Goal: Task Accomplishment & Management: Complete application form

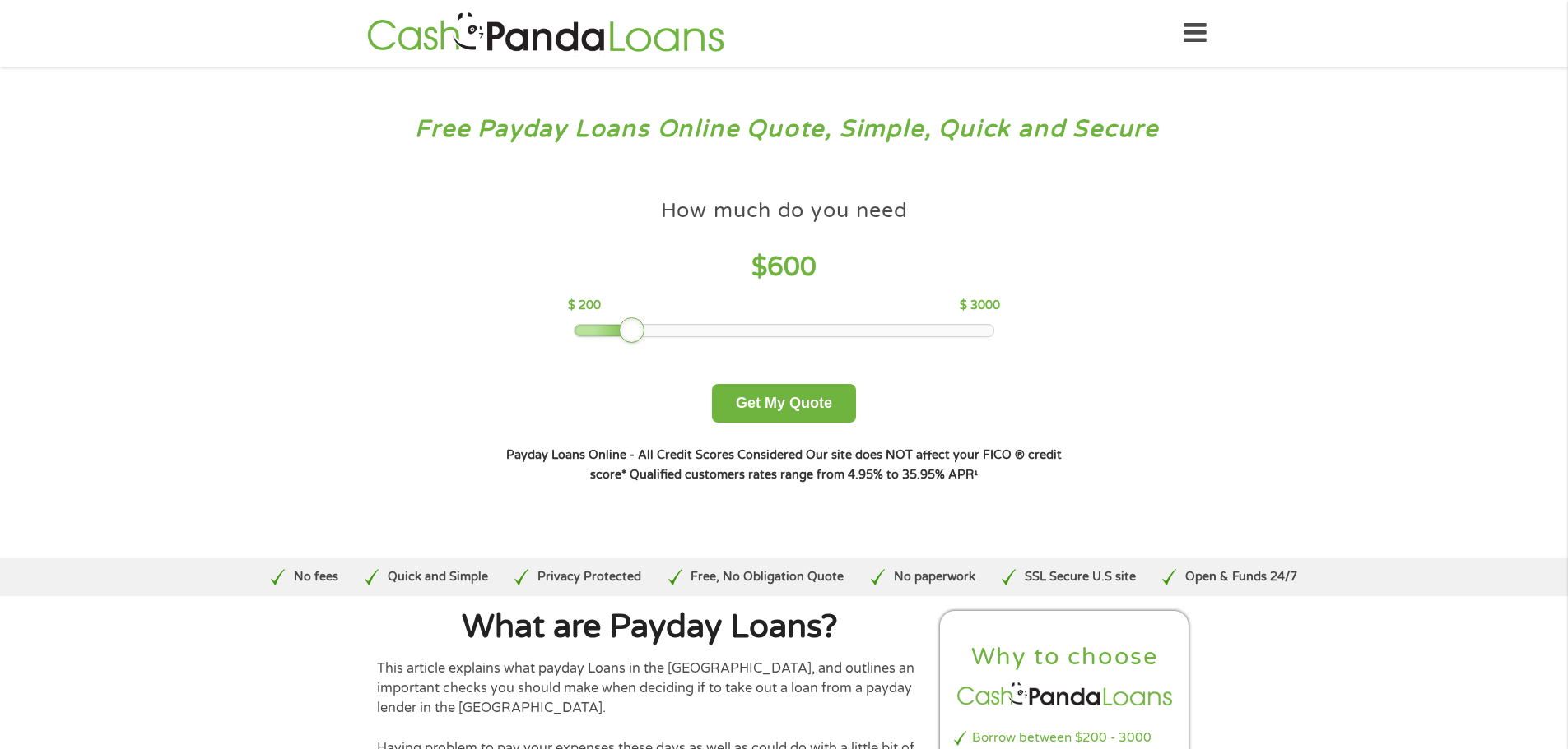
drag, startPoint x: 690, startPoint y: 336, endPoint x: 636, endPoint y: 337, distance: 54.0
click at [636, 337] on div at bounding box center [631, 330] width 26 height 26
click at [790, 405] on button "Get My Quote" at bounding box center [784, 403] width 144 height 39
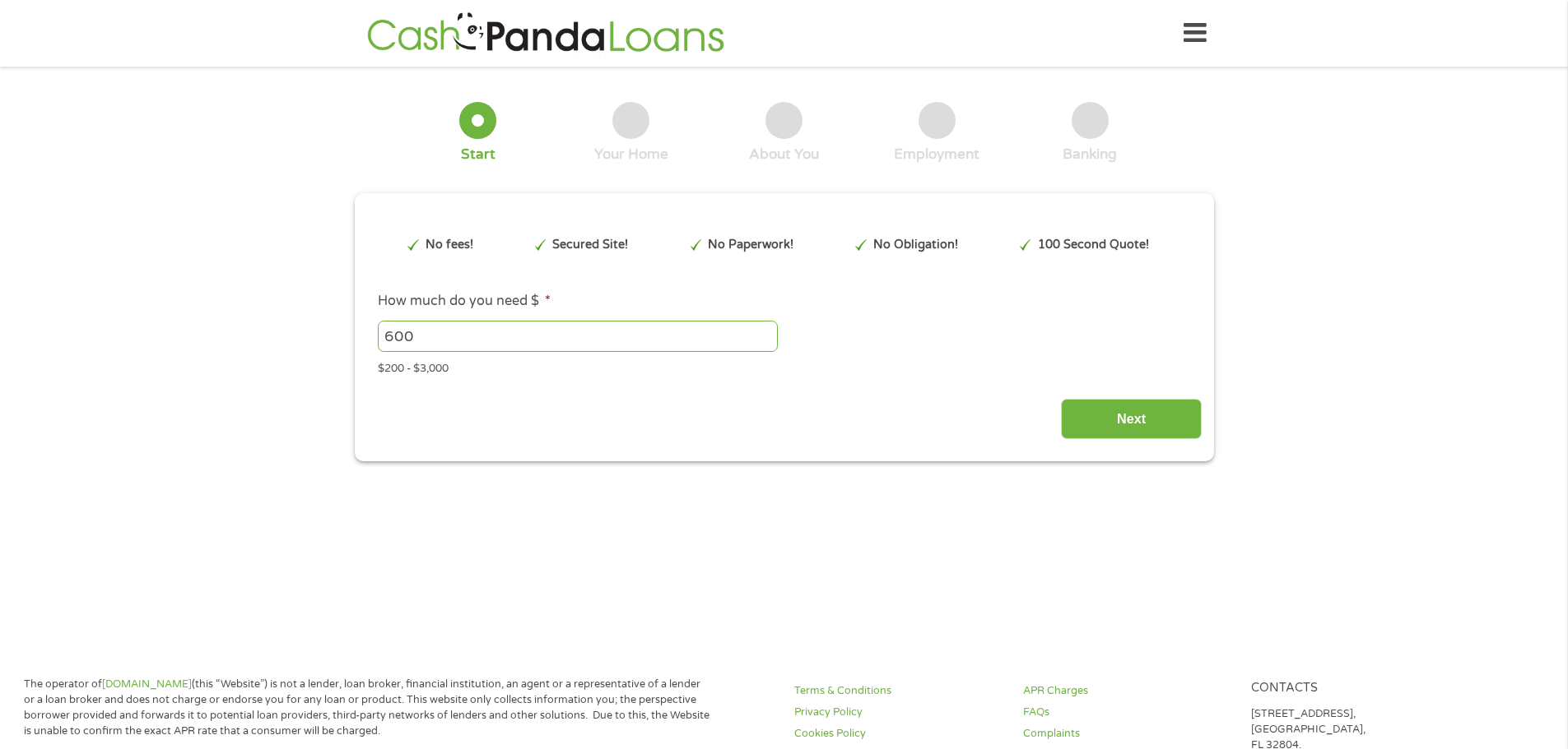
type input "CjwKCAjwxfjGBhAUEiwAKWPwDvc72w-sWqaFa6ratxoeh5zy2c7lEGGmThn35HLWPshjukpq0VDgcBo…"
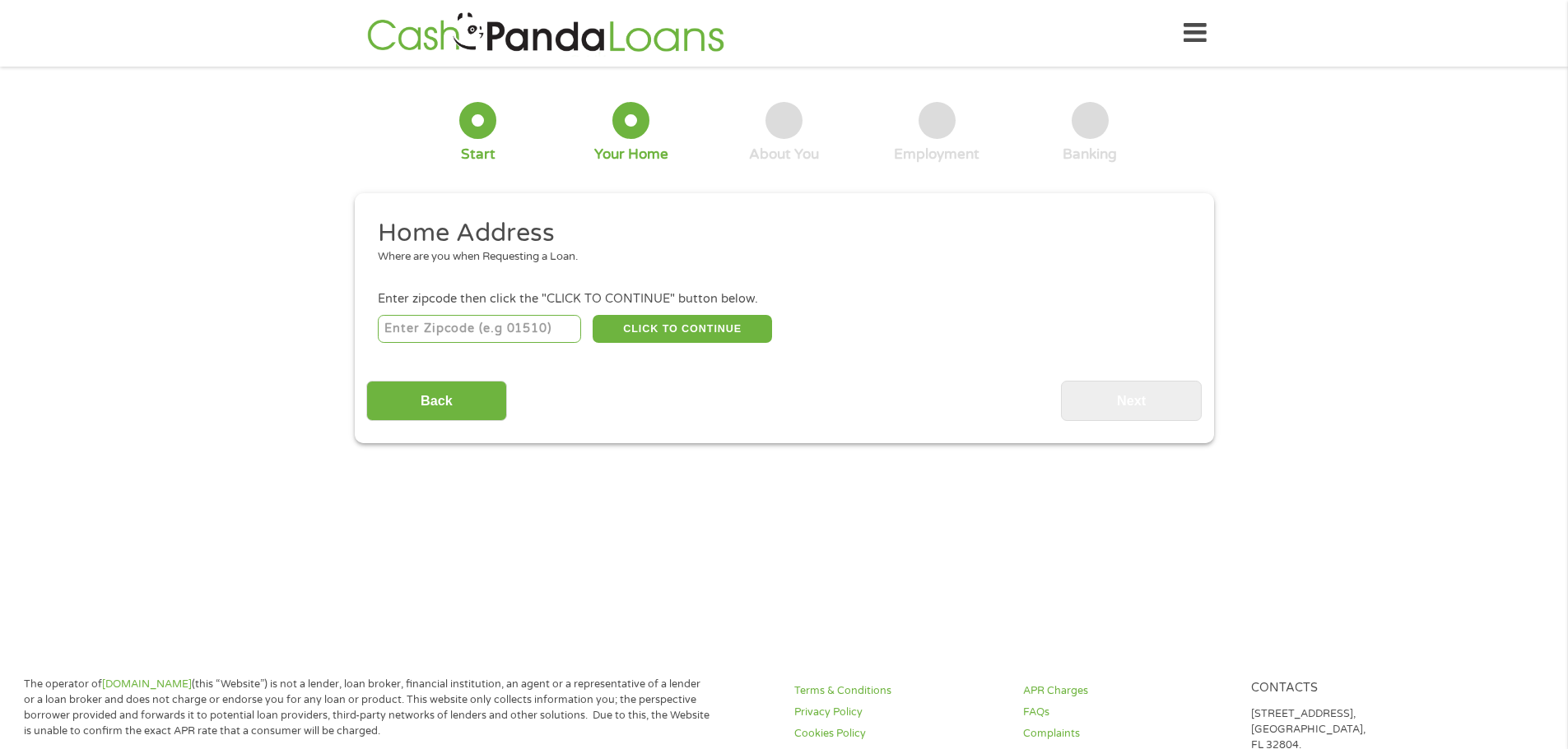
click at [466, 331] on input "number" at bounding box center [479, 329] width 204 height 28
type input "62952"
click at [667, 330] on button "CLICK TO CONTINUE" at bounding box center [682, 329] width 179 height 28
type input "62952"
type input "[GEOGRAPHIC_DATA]"
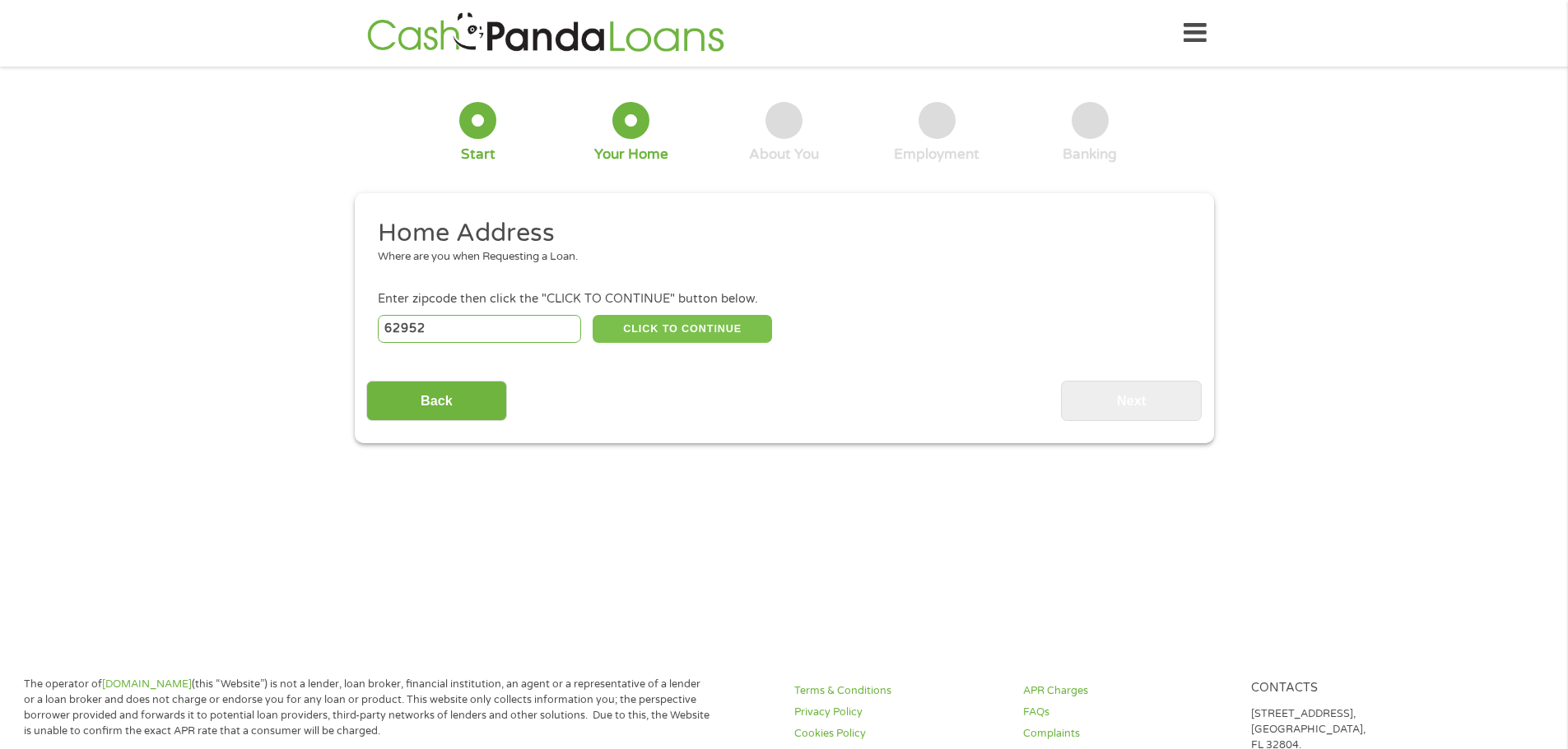
select select "[US_STATE]"
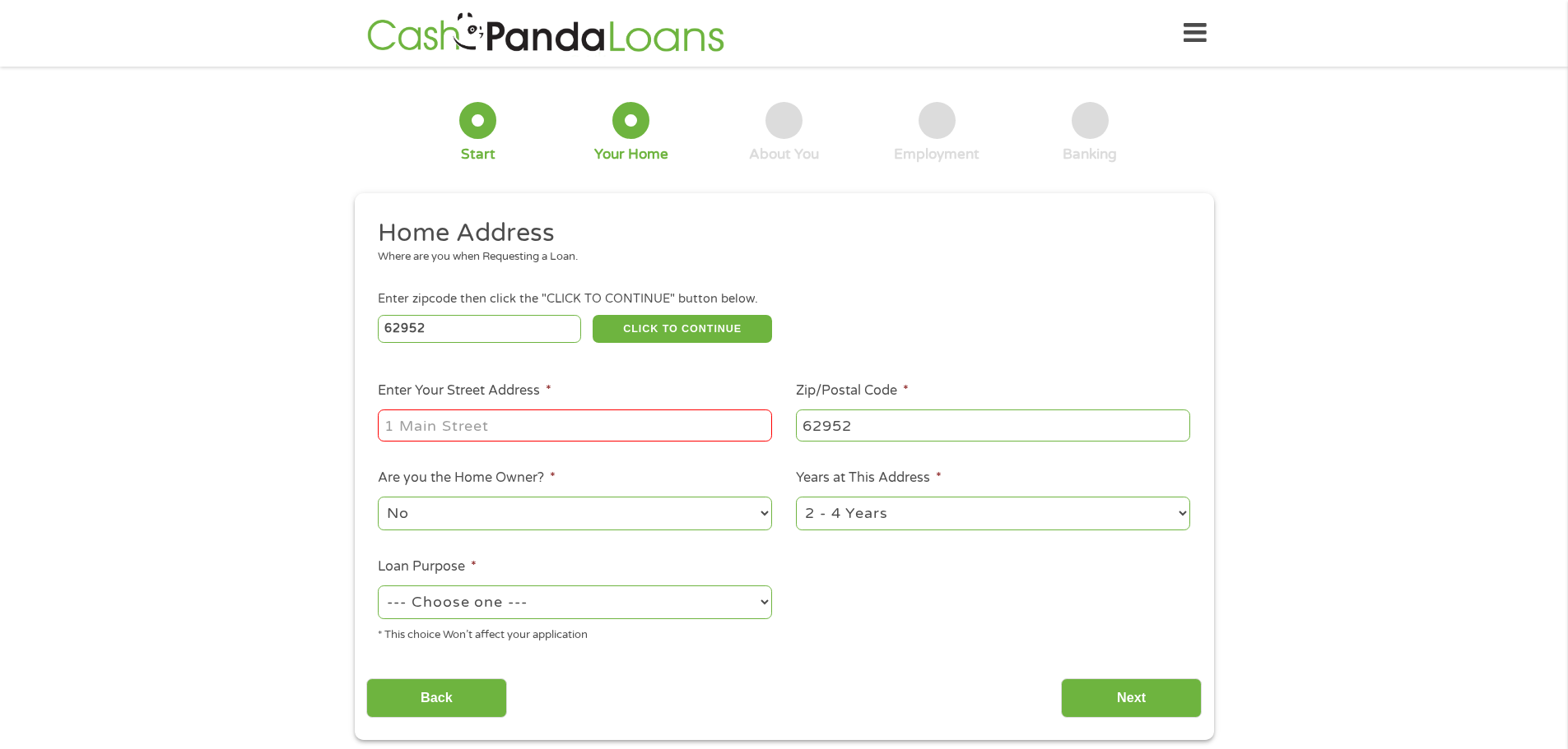
click at [557, 426] on input "Enter Your Street Address *" at bounding box center [575, 425] width 394 height 31
type input "140 elm dr"
select select "yes"
click at [888, 520] on select "1 Year or less 1 - 2 Years 2 - 4 Years Over 4 Years" at bounding box center [993, 514] width 394 height 34
select select "60months"
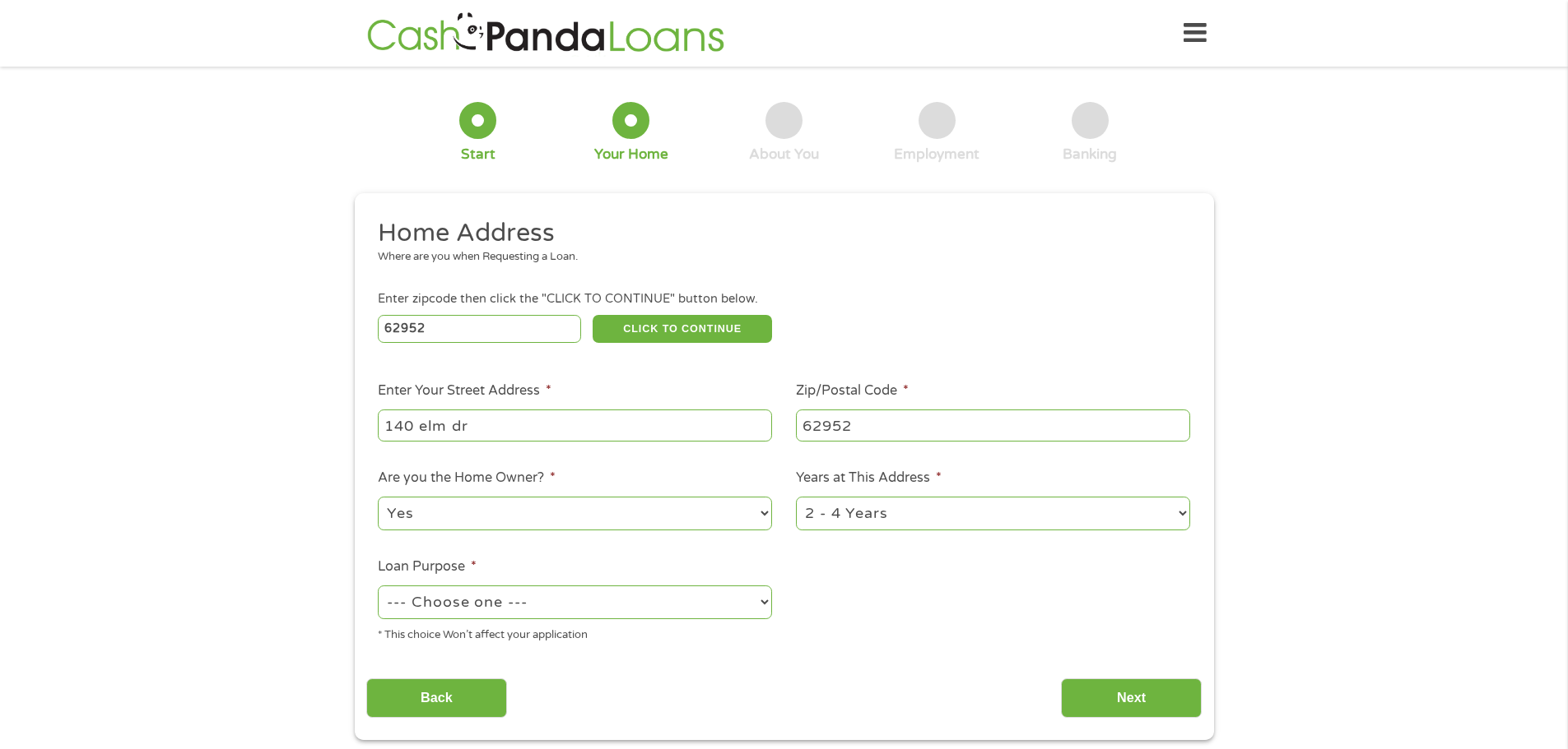
click at [796, 497] on select "1 Year or less 1 - 2 Years 2 - 4 Years Over 4 Years" at bounding box center [993, 514] width 394 height 34
click at [743, 599] on select "--- Choose one --- Pay Bills Debt Consolidation Home Improvement Major Purchase…" at bounding box center [575, 603] width 394 height 34
select select "shorttermcash"
click at [377, 586] on select "--- Choose one --- Pay Bills Debt Consolidation Home Improvement Major Purchase…" at bounding box center [575, 603] width 394 height 34
click at [1105, 693] on input "Next" at bounding box center [1131, 698] width 141 height 40
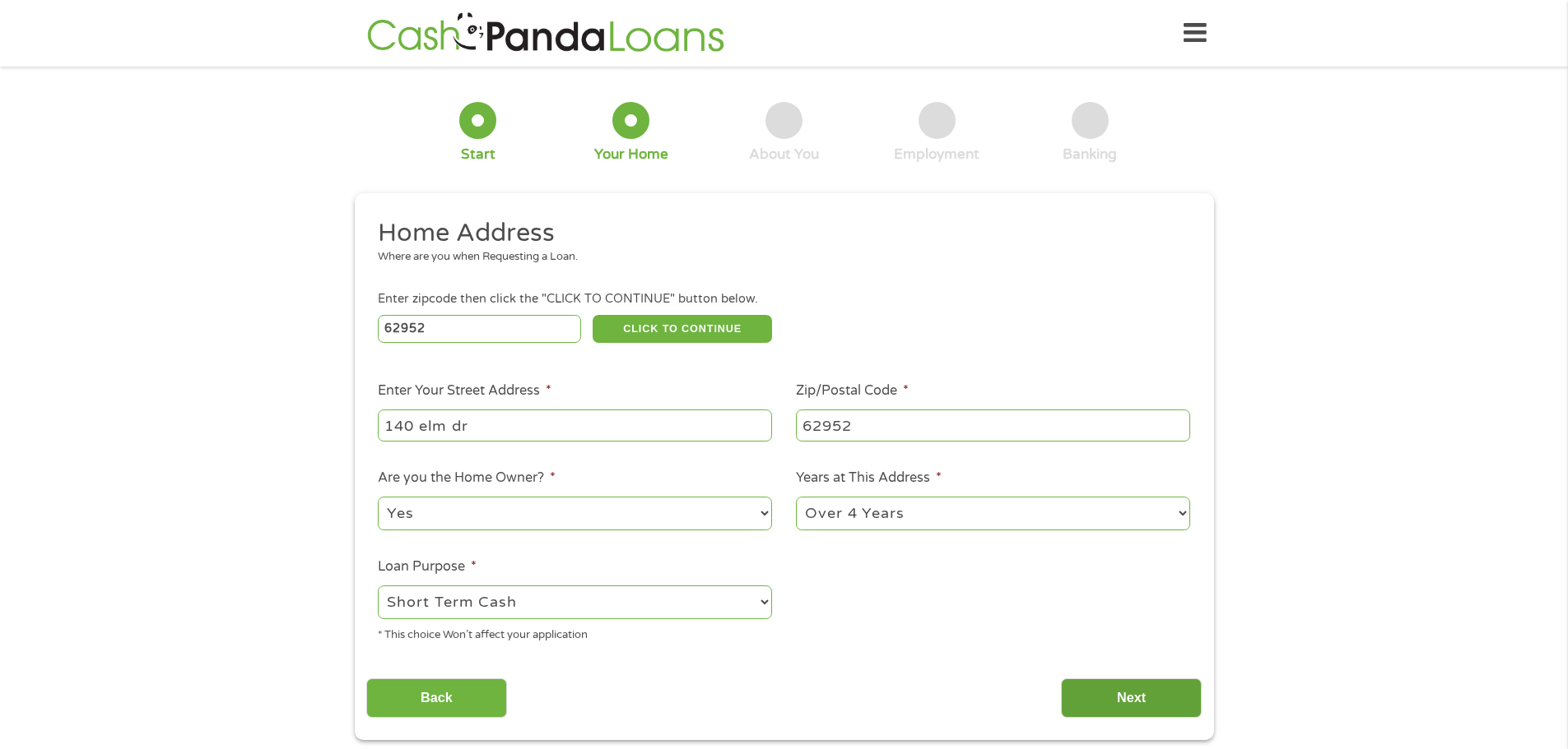
scroll to position [6, 6]
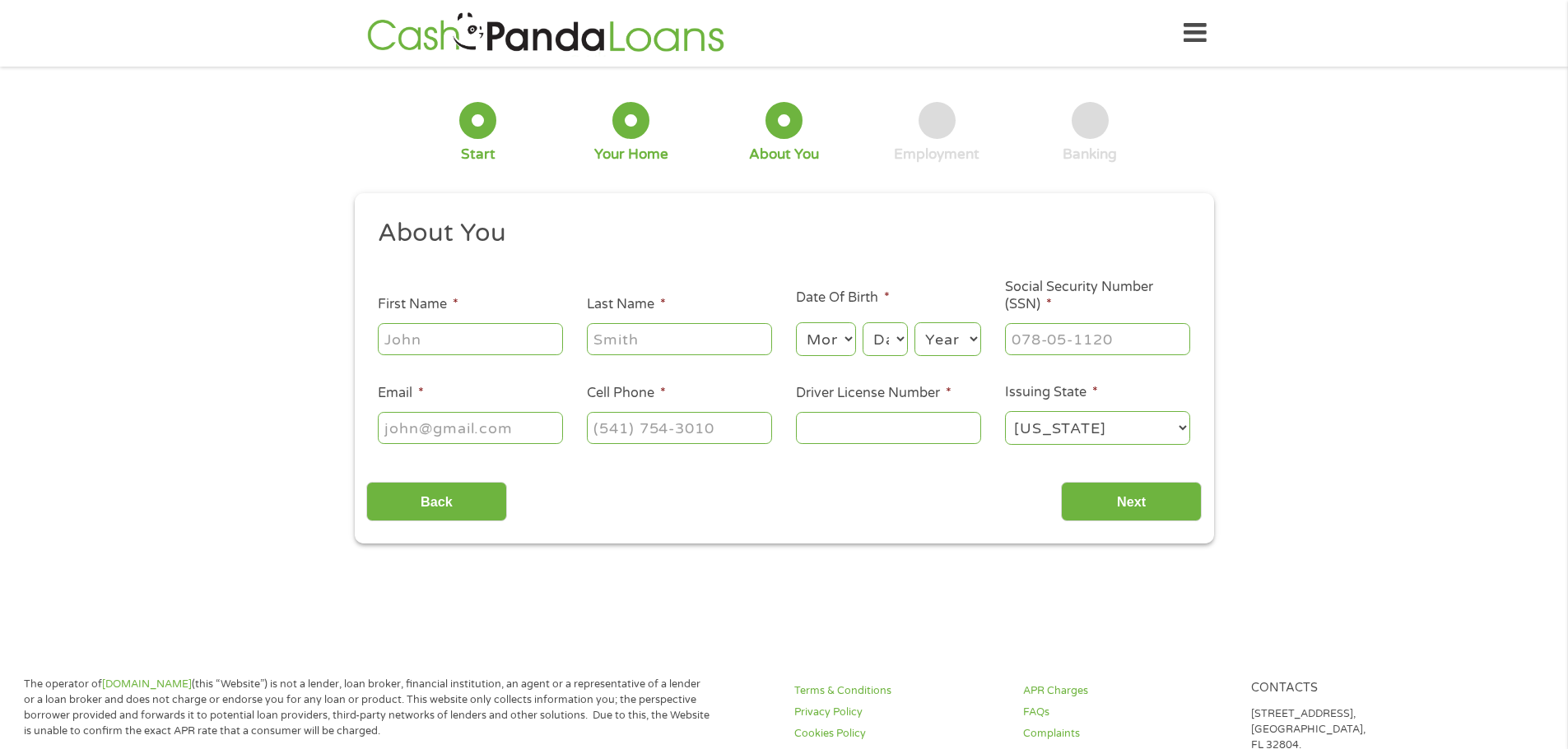
click at [451, 339] on input "First Name *" at bounding box center [470, 339] width 186 height 31
type input "[PERSON_NAME]"
click at [831, 347] on select "Month 1 2 3 4 5 6 7 8 9 10 11 12" at bounding box center [826, 340] width 60 height 34
select select "2"
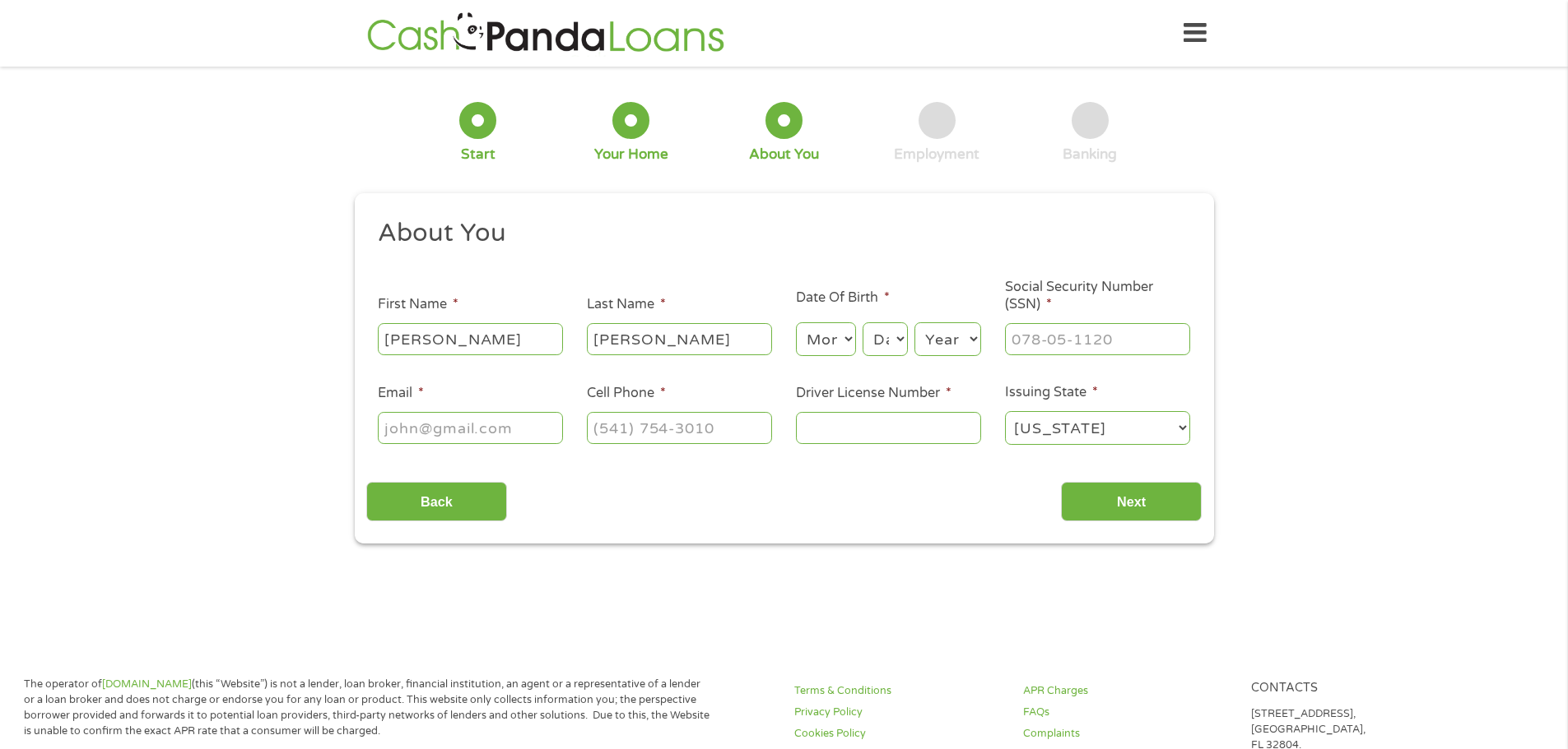
click at [796, 323] on select "Month 1 2 3 4 5 6 7 8 9 10 11 12" at bounding box center [826, 340] width 60 height 34
click at [881, 346] on select "Day 1 2 3 4 5 6 7 8 9 10 11 12 13 14 15 16 17 18 19 20 21 22 23 24 25 26 27 28 …" at bounding box center [885, 340] width 45 height 34
click at [862, 323] on select "Day 1 2 3 4 5 6 7 8 9 10 11 12 13 14 15 16 17 18 19 20 21 22 23 24 25 26 27 28 …" at bounding box center [885, 340] width 45 height 34
click at [899, 347] on select "Day 1 2 3 4 5 6 7 8 9 10 11 12 13 14 15 16 17 18 19 20 21 22 23 24 25 26 27 28 …" at bounding box center [885, 340] width 45 height 34
select select "16"
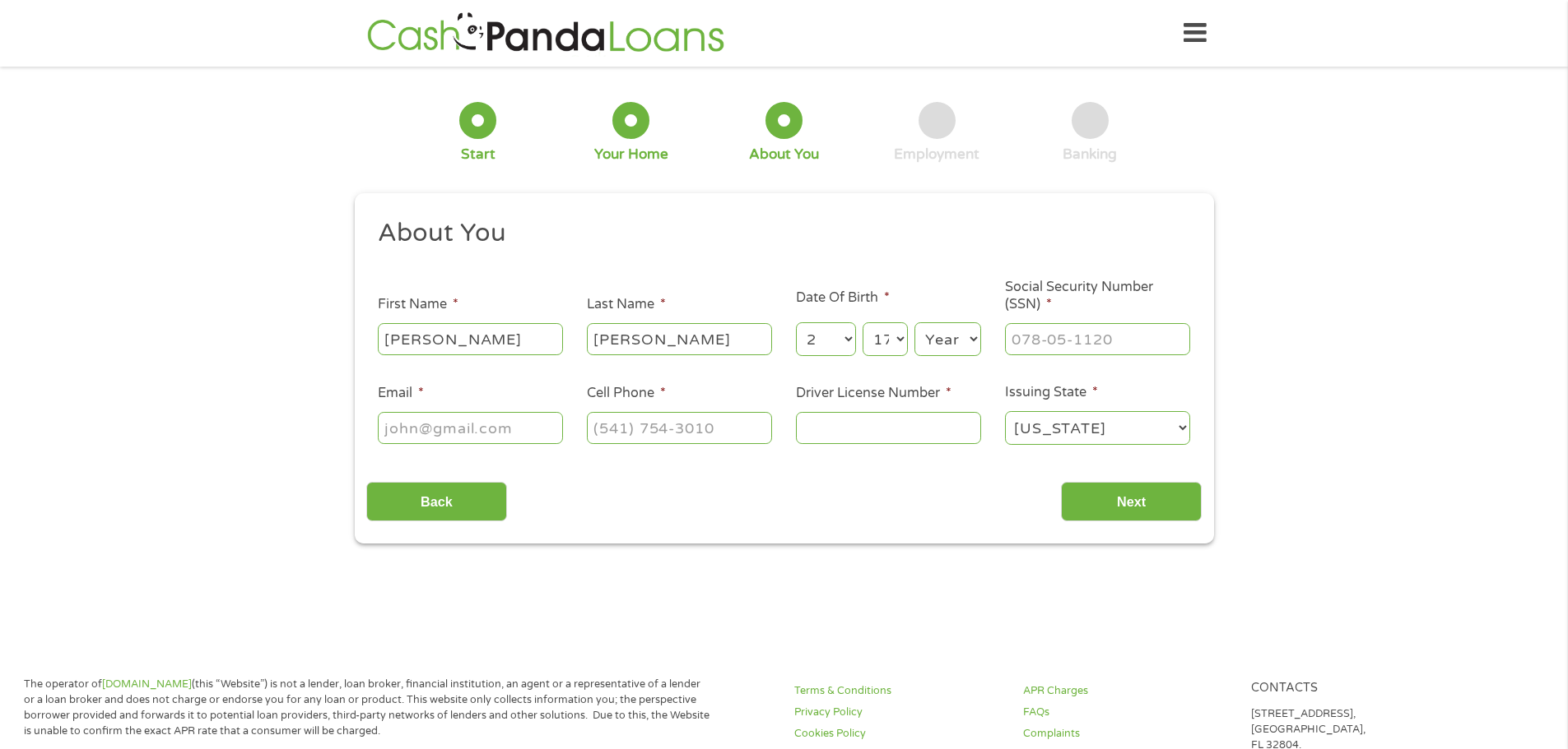
click at [862, 323] on select "Day 1 2 3 4 5 6 7 8 9 10 11 12 13 14 15 16 17 18 19 20 21 22 23 24 25 26 27 28 …" at bounding box center [885, 340] width 45 height 34
click at [946, 330] on select "Year [DATE] 2006 2005 2004 2003 2002 2001 2000 1999 1998 1997 1996 1995 1994 19…" at bounding box center [948, 340] width 66 height 34
select select "1988"
click at [914, 323] on select "Year [DATE] 2006 2005 2004 2003 2002 2001 2000 1999 1998 1997 1996 1995 1994 19…" at bounding box center [948, 340] width 66 height 34
click at [1044, 334] on input "___-__-____" at bounding box center [1097, 339] width 186 height 31
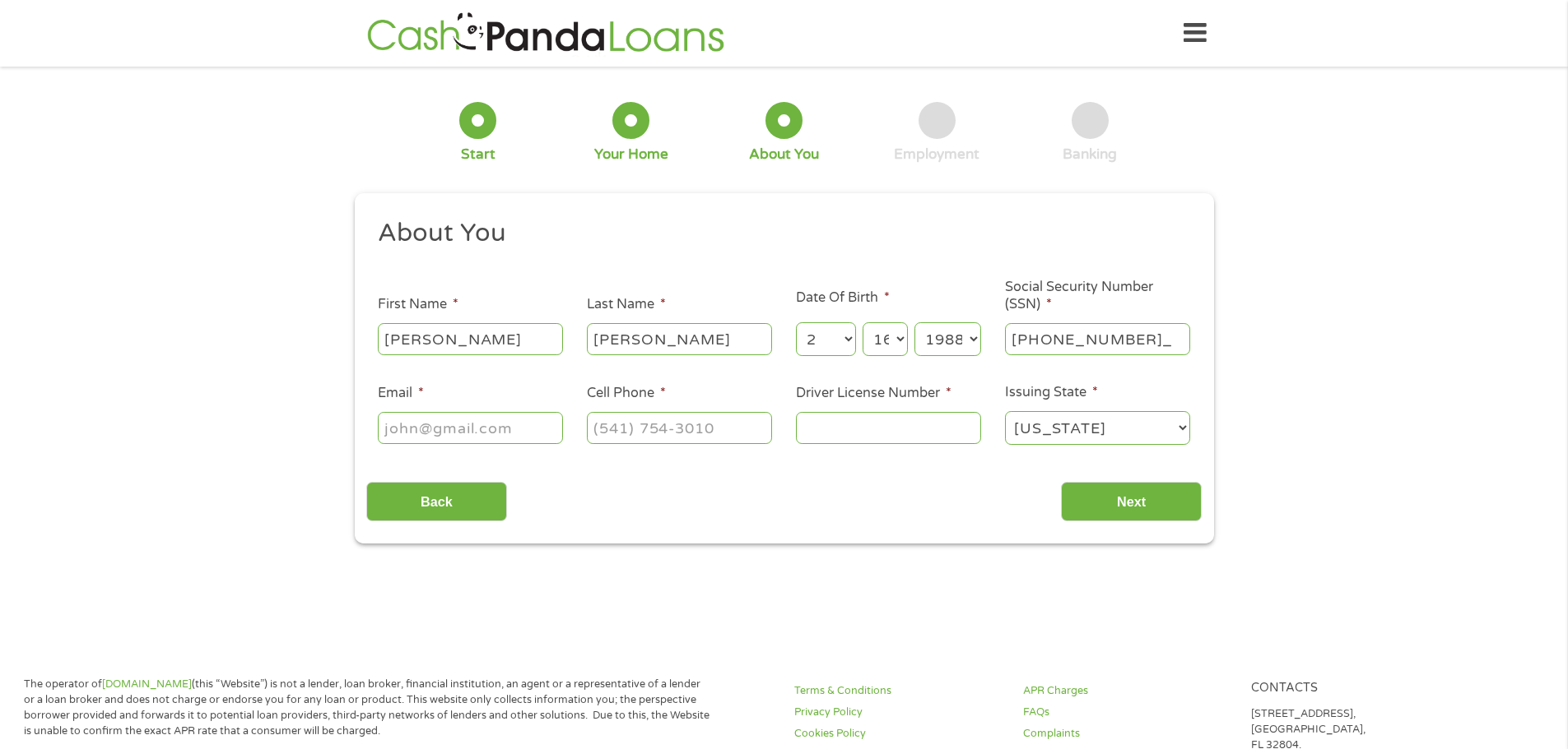
type input "361-82-8087"
click at [420, 426] on input "Email *" at bounding box center [470, 427] width 186 height 31
